Goal: Find specific page/section

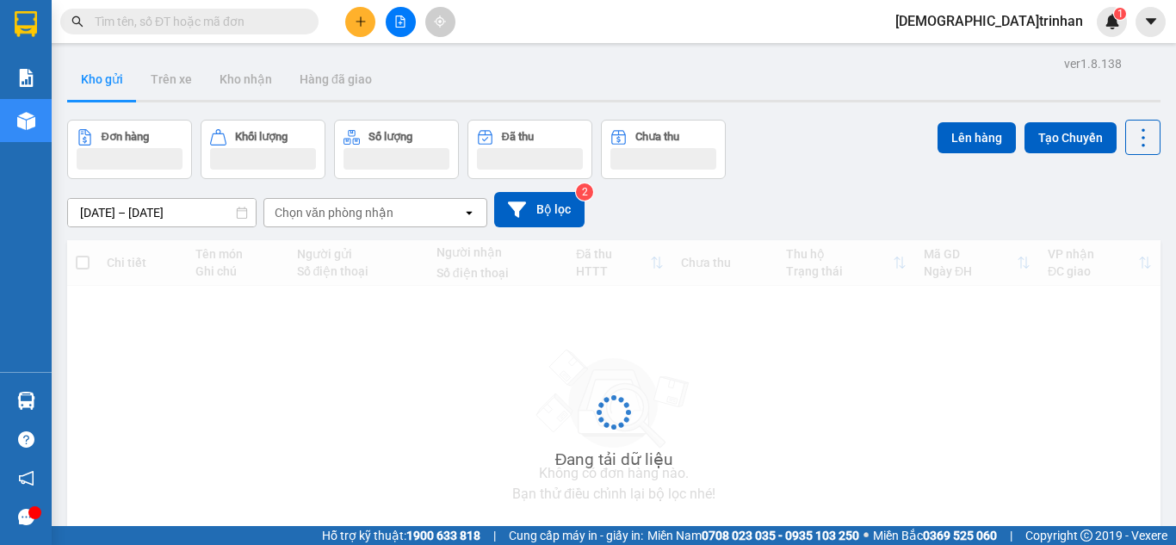
click at [232, 28] on input "text" at bounding box center [196, 21] width 203 height 19
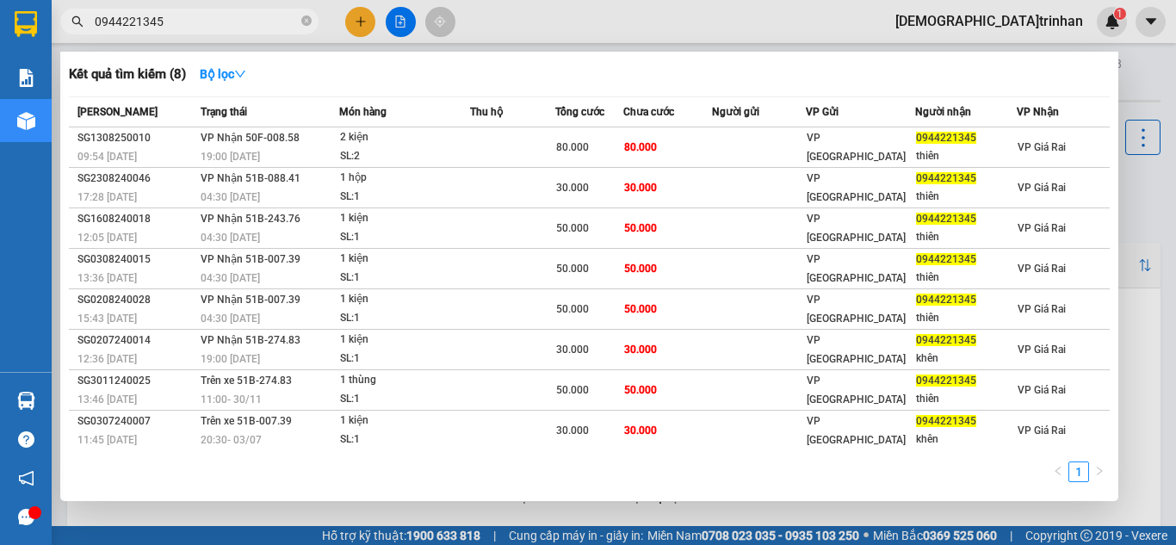
type input "0944221345"
